Goal: Task Accomplishment & Management: Complete application form

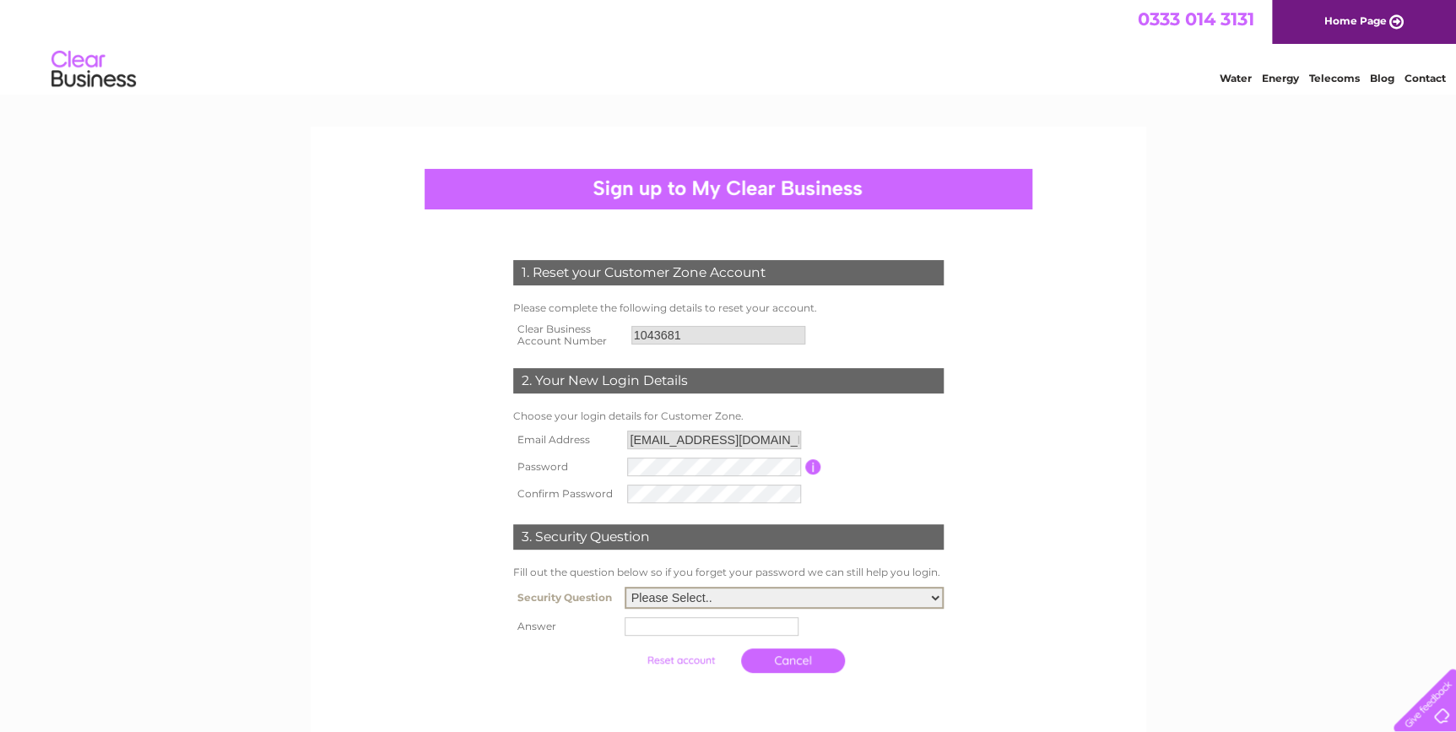
click at [779, 604] on select "Please Select.. In what town or city was your first job? In what town or city d…" at bounding box center [784, 598] width 319 height 22
select select "5"
click at [625, 587] on select "Please Select.. In what town or city was your first job? In what town or city d…" at bounding box center [784, 598] width 319 height 22
click at [696, 621] on input "text" at bounding box center [712, 626] width 174 height 19
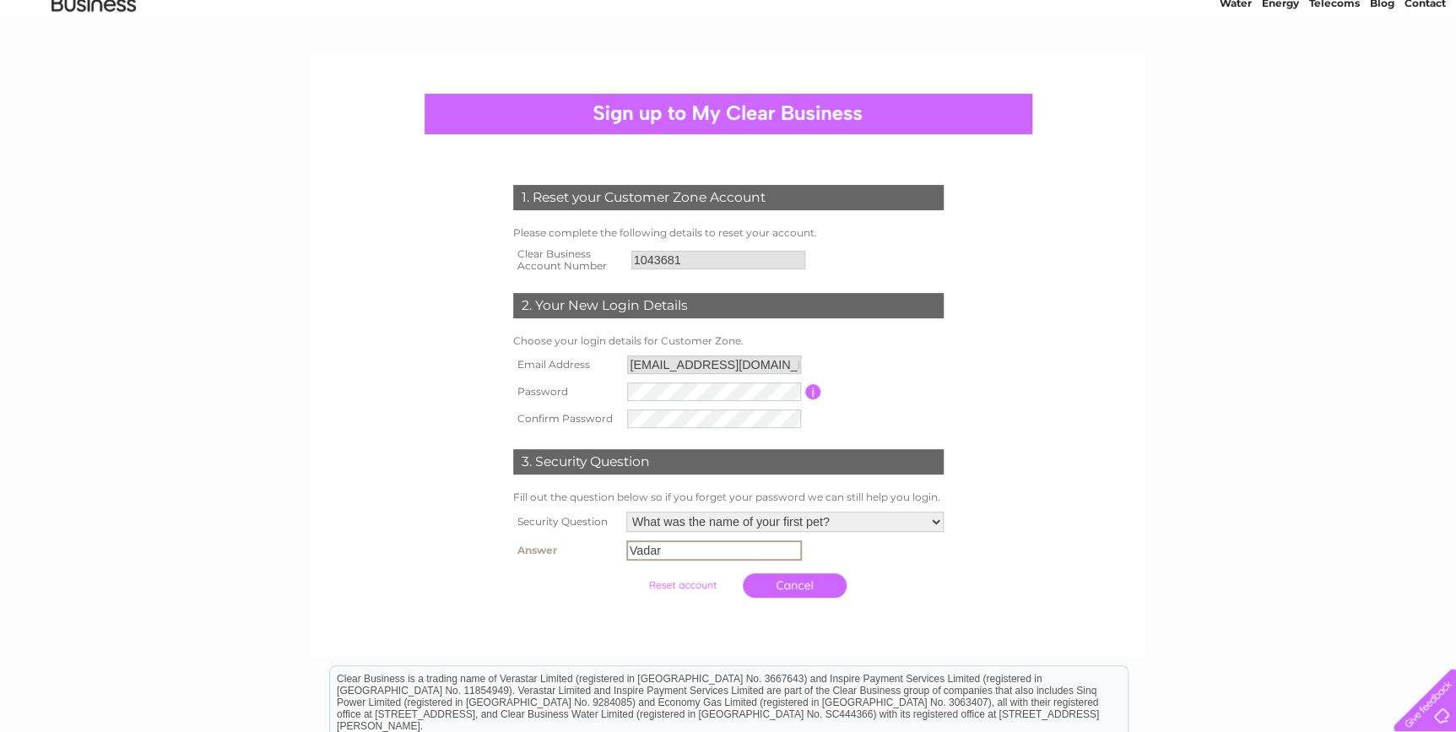
scroll to position [300, 0]
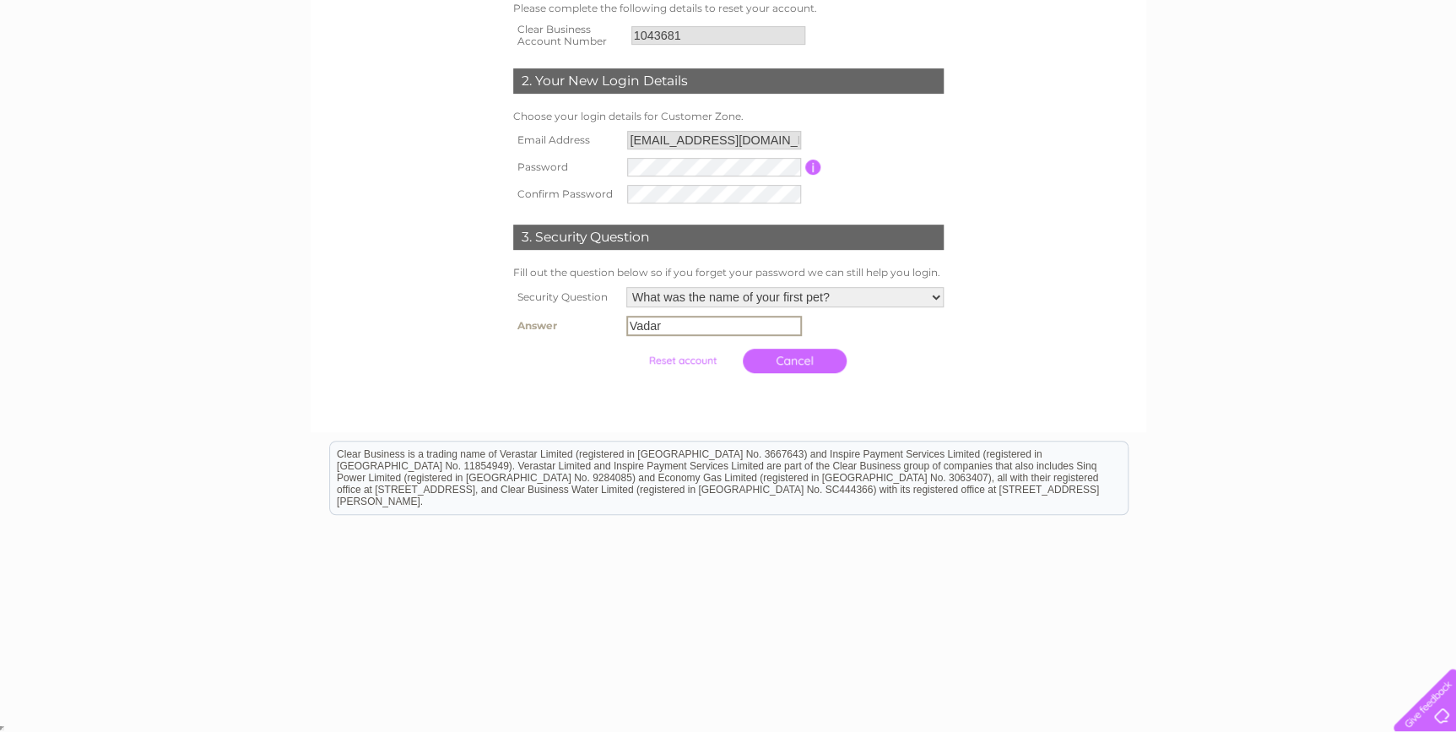
type input "Vadar"
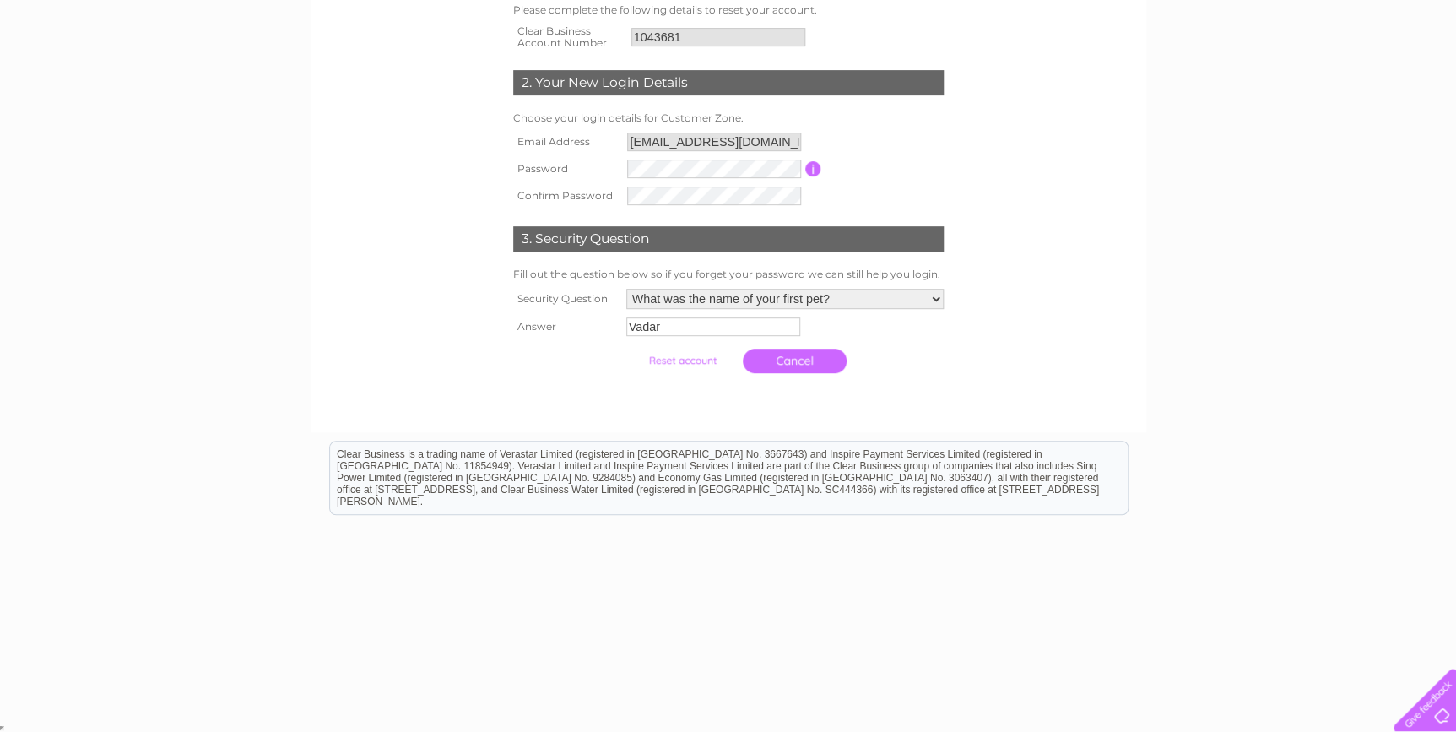
click at [666, 360] on input "submit" at bounding box center [683, 361] width 104 height 24
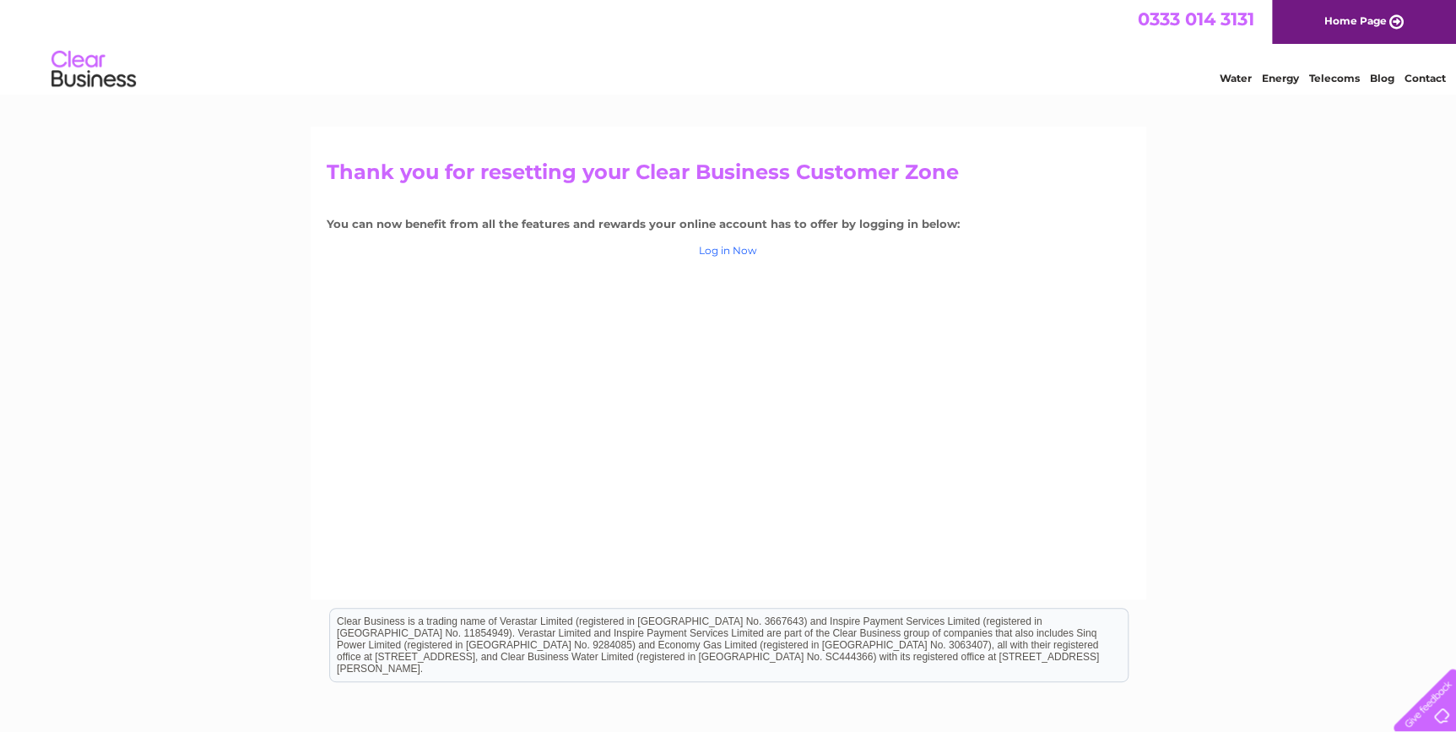
click at [723, 252] on link "Log in Now" at bounding box center [728, 250] width 58 height 13
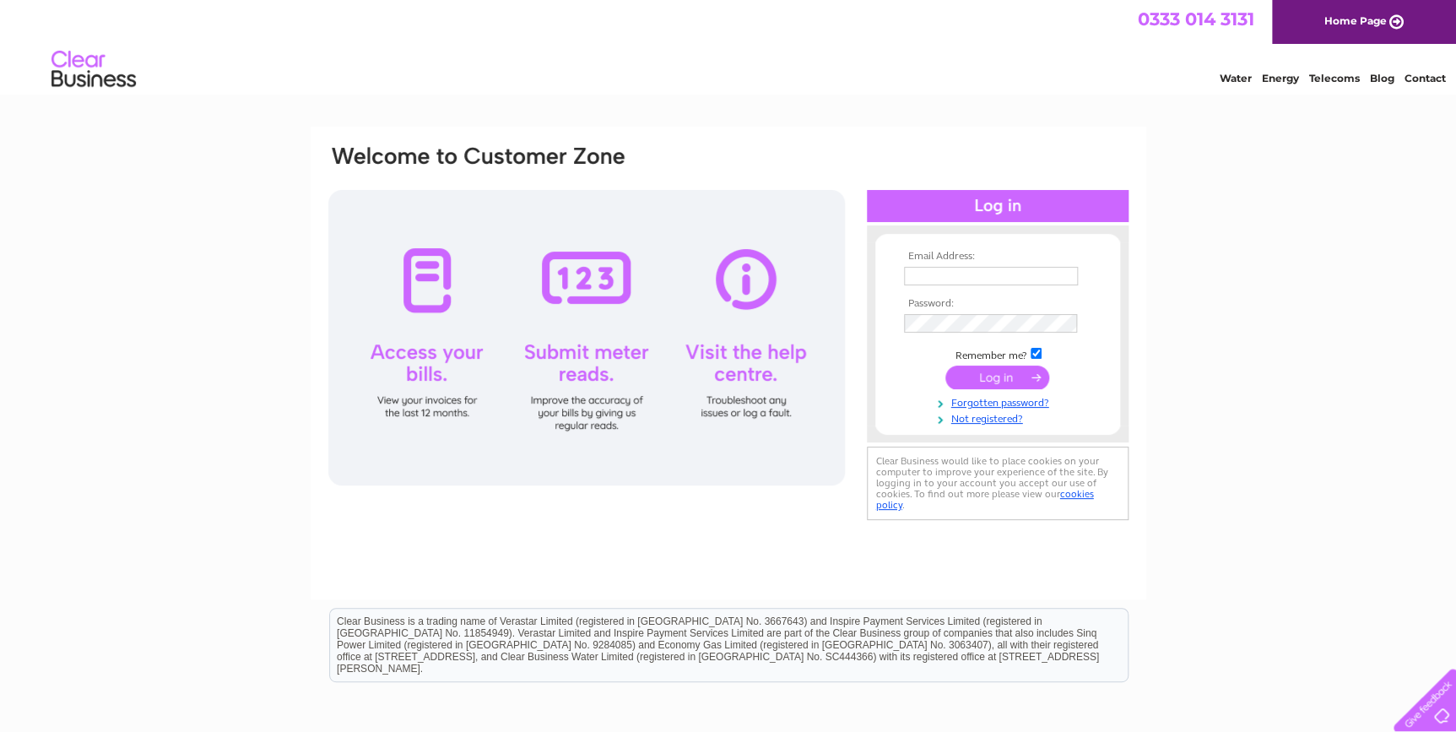
type input "[EMAIL_ADDRESS][DOMAIN_NAME]"
click at [984, 378] on input "submit" at bounding box center [997, 377] width 104 height 24
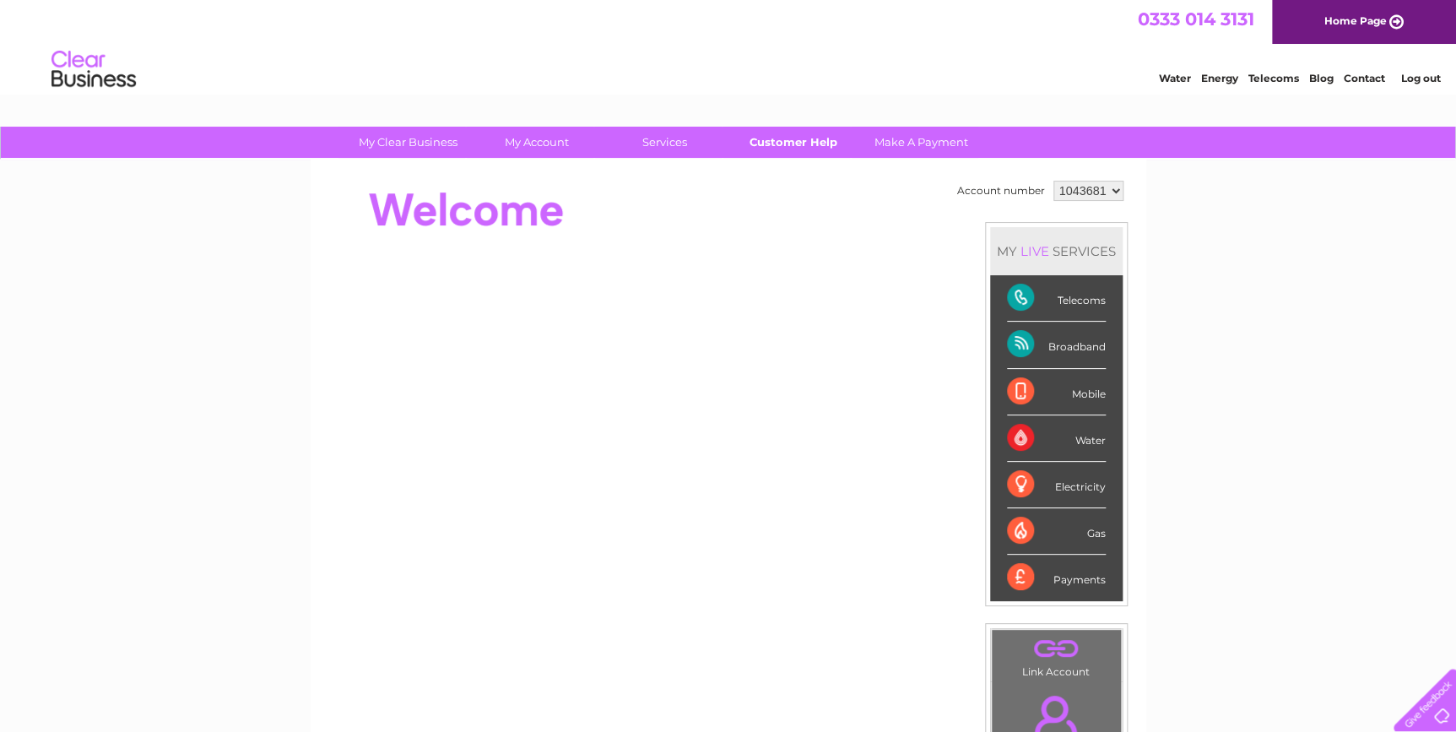
click at [785, 144] on link "Customer Help" at bounding box center [792, 142] width 139 height 31
